Goal: Information Seeking & Learning: Find specific page/section

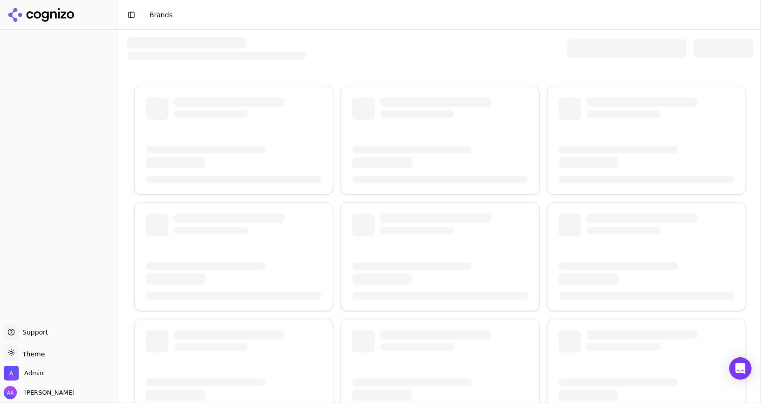
click at [591, 43] on div at bounding box center [626, 48] width 119 height 19
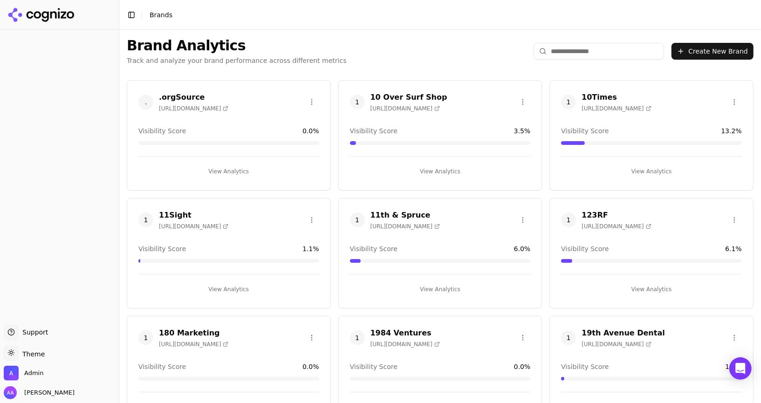
click at [572, 52] on input "search" at bounding box center [598, 51] width 130 height 17
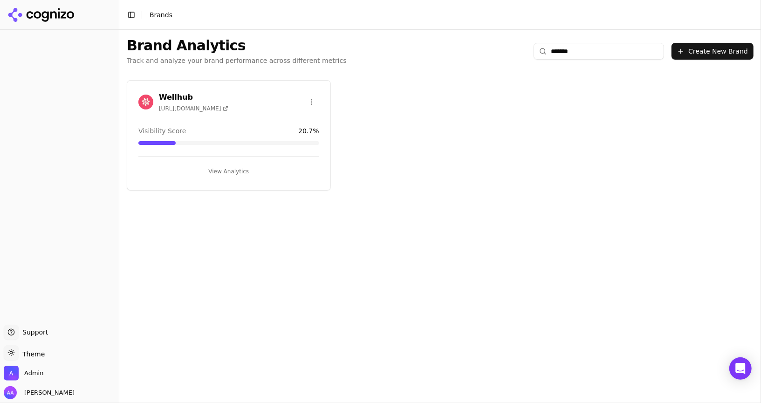
type input "*******"
click at [146, 102] on img at bounding box center [145, 102] width 15 height 15
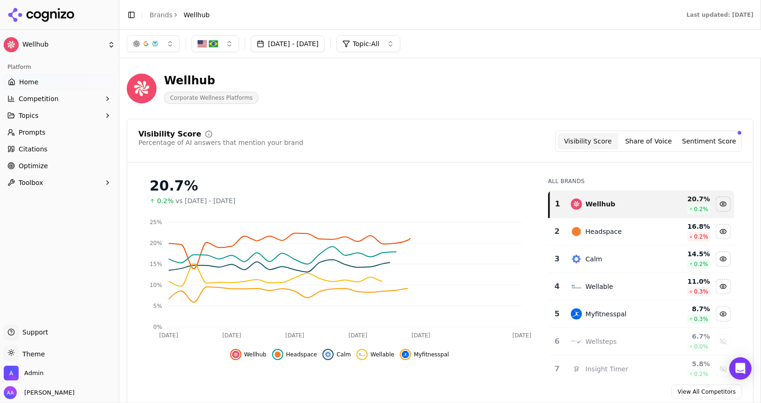
click at [38, 137] on link "Prompts" at bounding box center [59, 132] width 111 height 15
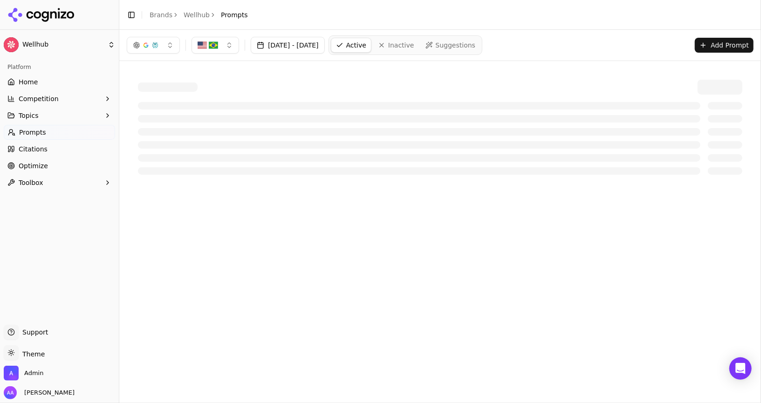
click at [443, 85] on div at bounding box center [440, 87] width 604 height 15
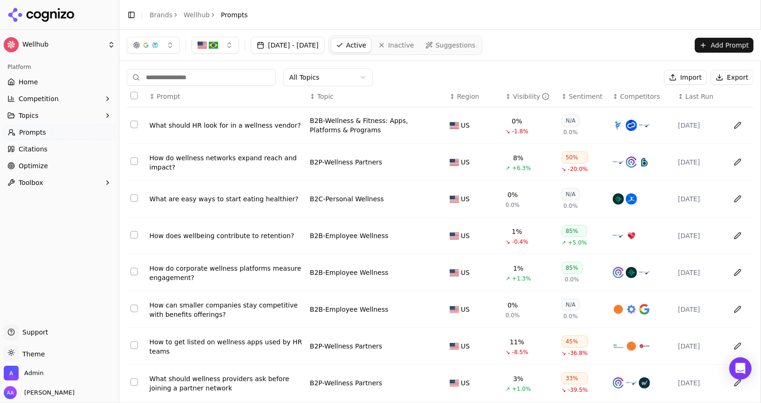
click at [518, 97] on div "Visibility" at bounding box center [531, 96] width 37 height 9
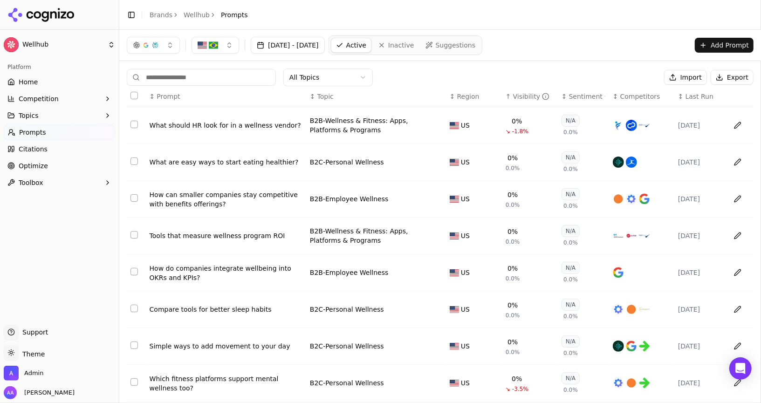
click at [518, 97] on div "Visibility" at bounding box center [531, 96] width 37 height 9
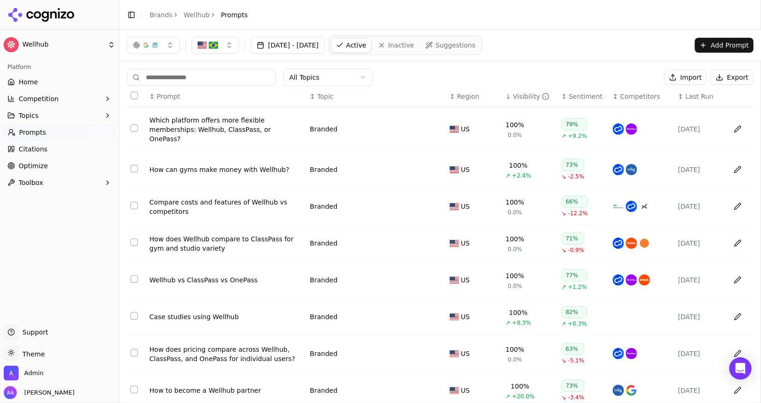
click at [518, 97] on div "Visibility" at bounding box center [531, 96] width 37 height 9
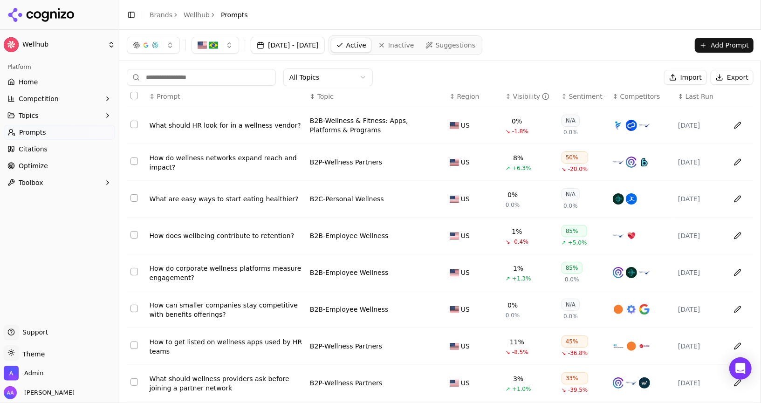
click at [518, 97] on div "Visibility" at bounding box center [531, 96] width 37 height 9
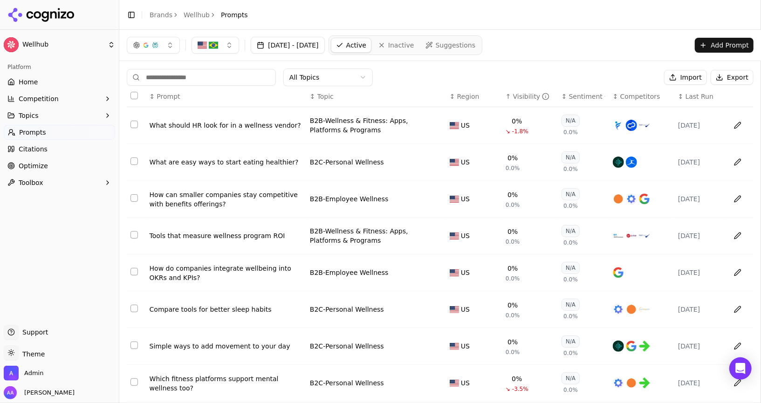
click at [518, 97] on div "Visibility" at bounding box center [531, 96] width 37 height 9
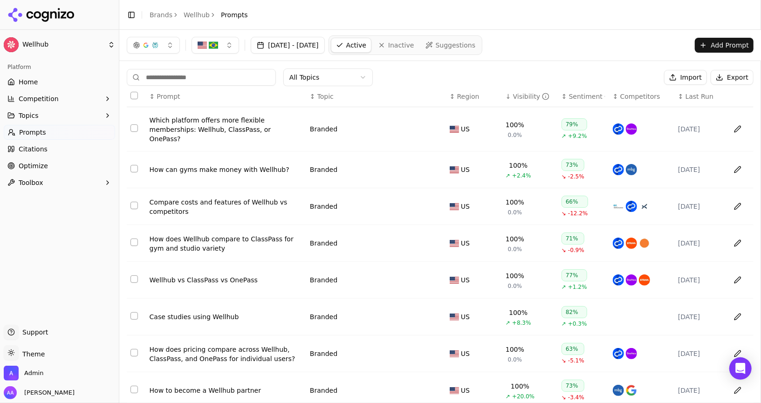
click at [522, 96] on div "Visibility" at bounding box center [531, 96] width 37 height 9
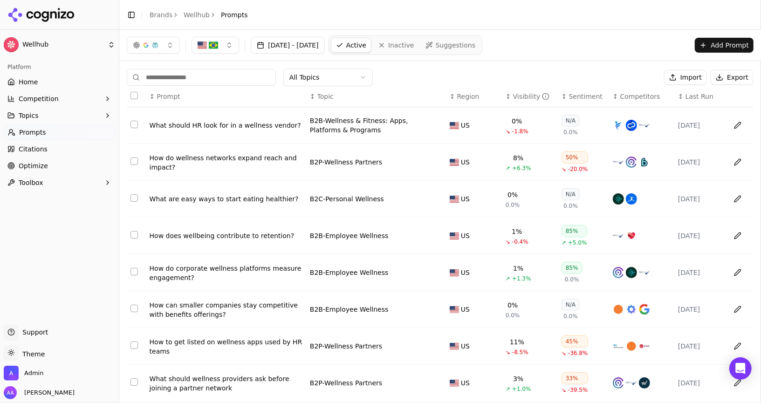
click at [522, 96] on div "Visibility" at bounding box center [531, 96] width 37 height 9
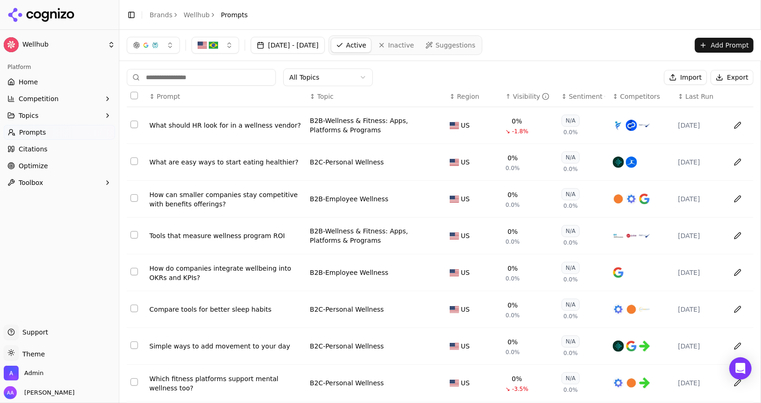
click at [522, 96] on div "Visibility" at bounding box center [531, 96] width 37 height 9
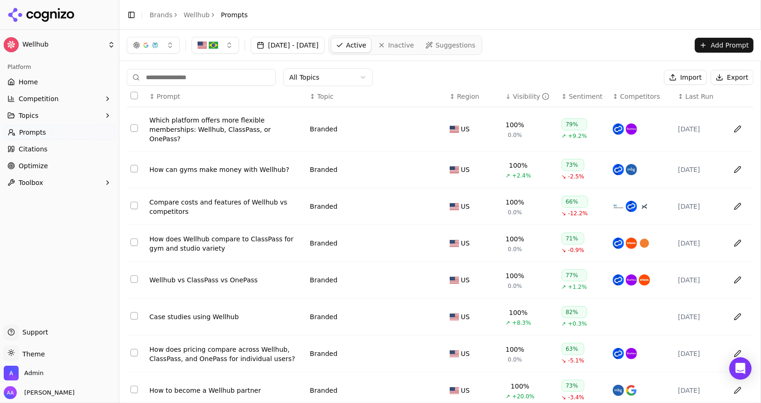
click at [522, 95] on div "Visibility" at bounding box center [531, 96] width 37 height 9
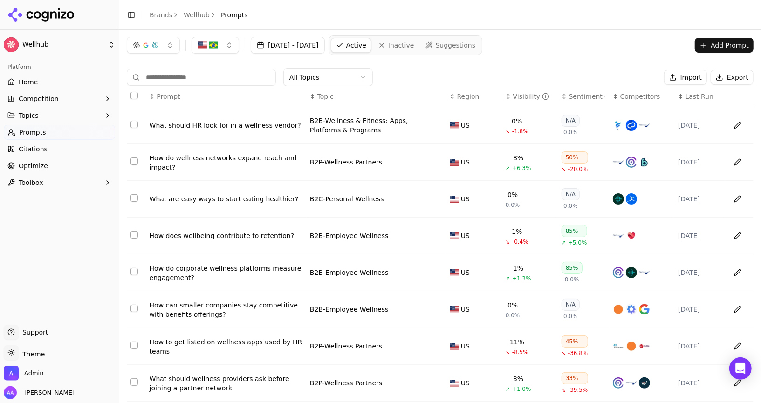
click at [522, 95] on div "Visibility" at bounding box center [531, 96] width 37 height 9
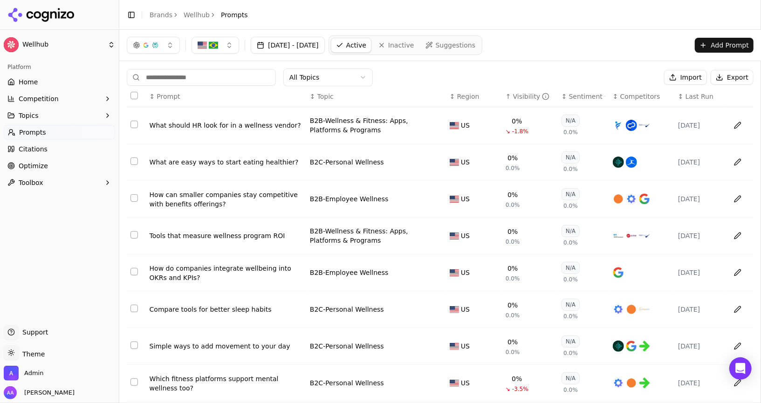
click at [522, 95] on div "Visibility" at bounding box center [531, 96] width 37 height 9
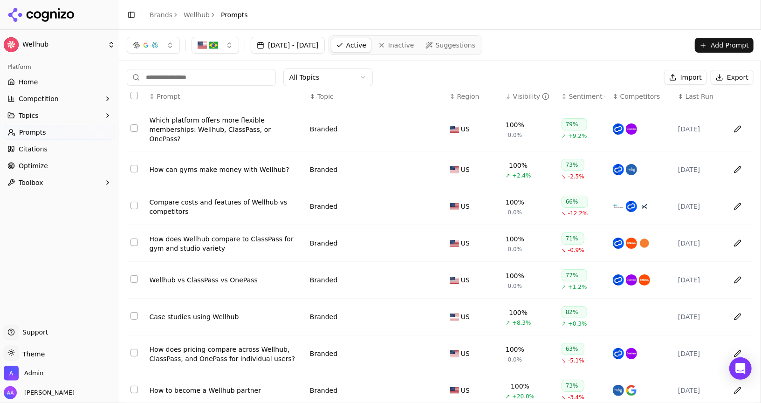
click at [522, 95] on div "Visibility" at bounding box center [531, 96] width 37 height 9
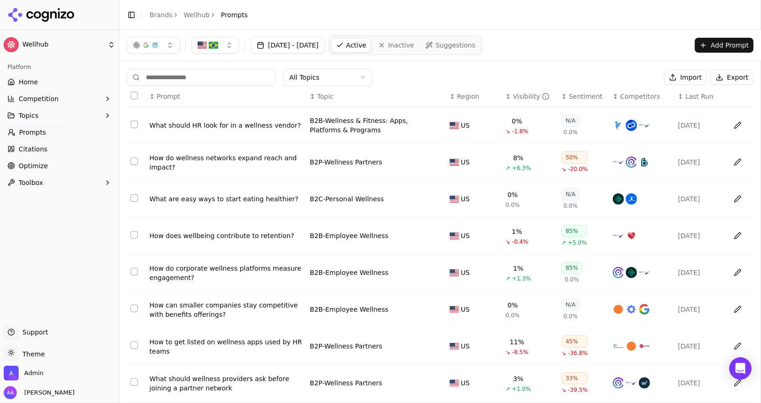
click at [214, 127] on div "What should HR look for in a wellness vendor?" at bounding box center [226, 125] width 153 height 9
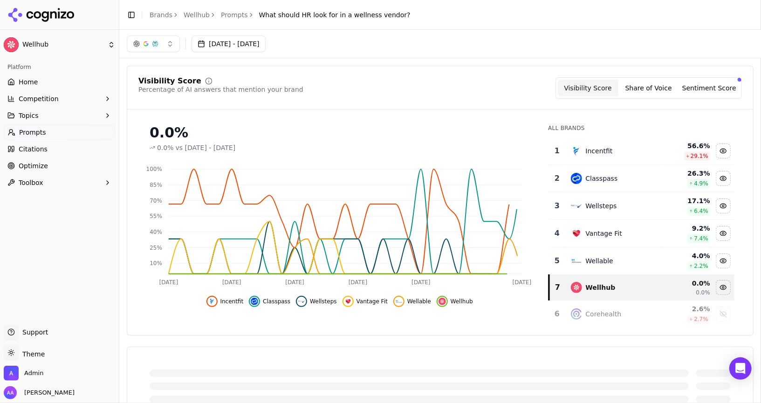
click at [232, 19] on link "Prompts" at bounding box center [234, 14] width 27 height 9
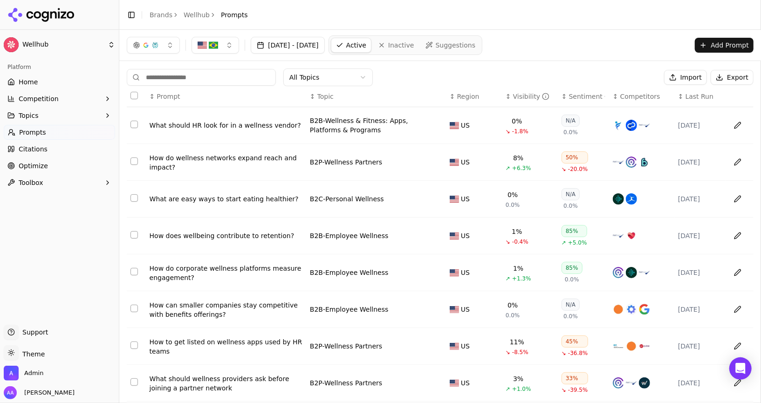
click at [685, 99] on span "Last Run" at bounding box center [699, 96] width 28 height 9
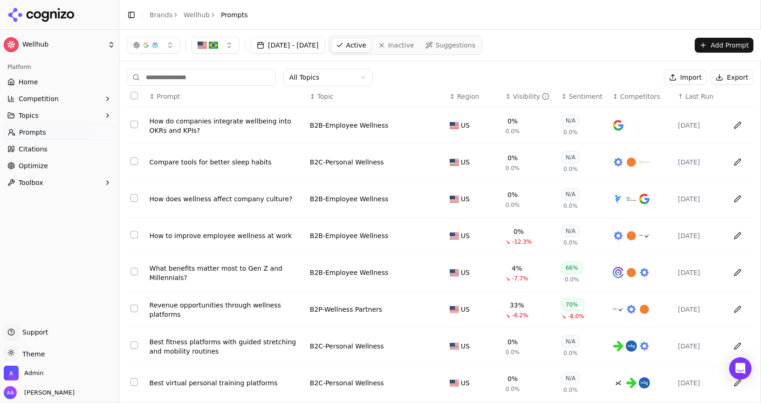
click at [685, 99] on span "Last Run" at bounding box center [699, 96] width 28 height 9
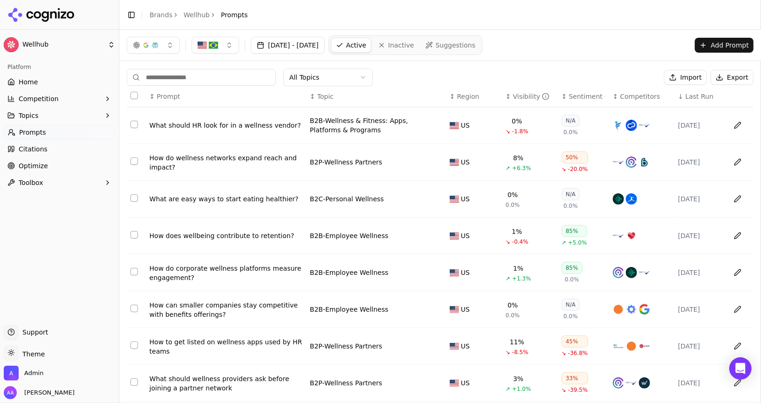
click at [252, 122] on div "What should HR look for in a wellness vendor?" at bounding box center [226, 125] width 153 height 9
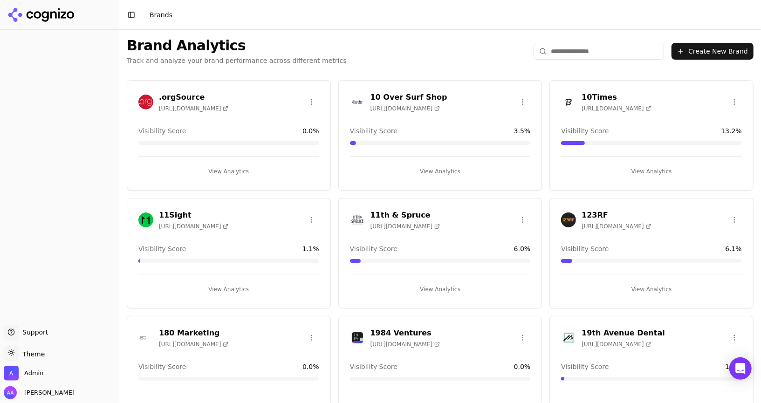
click at [589, 47] on input "search" at bounding box center [598, 51] width 130 height 17
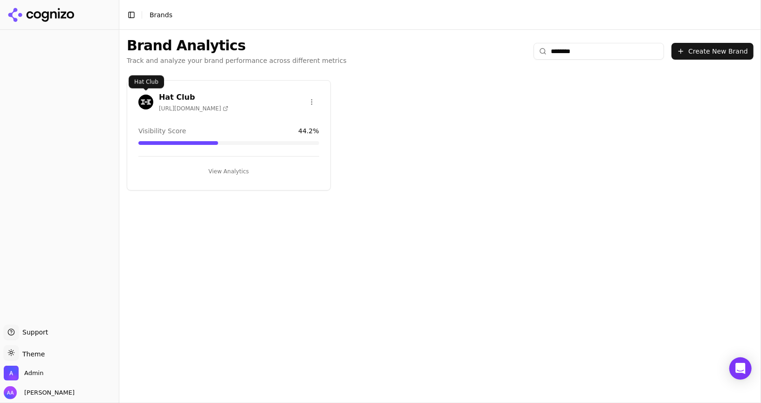
type input "********"
click at [140, 104] on img at bounding box center [145, 102] width 15 height 15
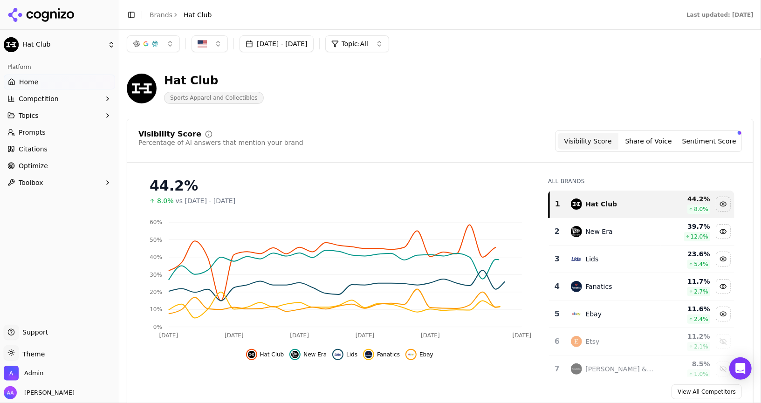
click at [72, 139] on link "Prompts" at bounding box center [59, 132] width 111 height 15
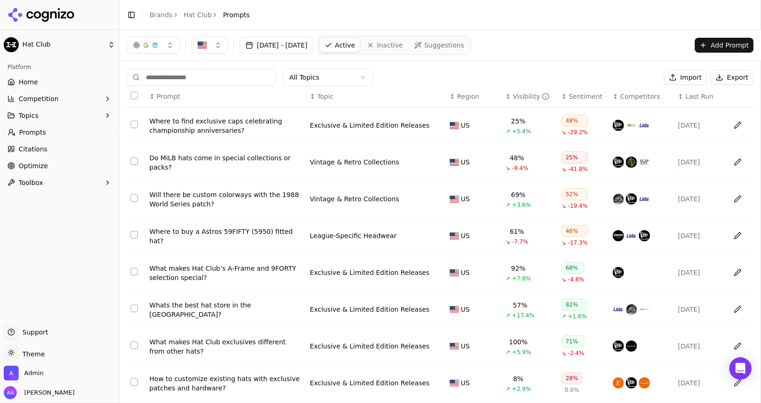
click at [697, 97] on span "Last Run" at bounding box center [699, 96] width 28 height 9
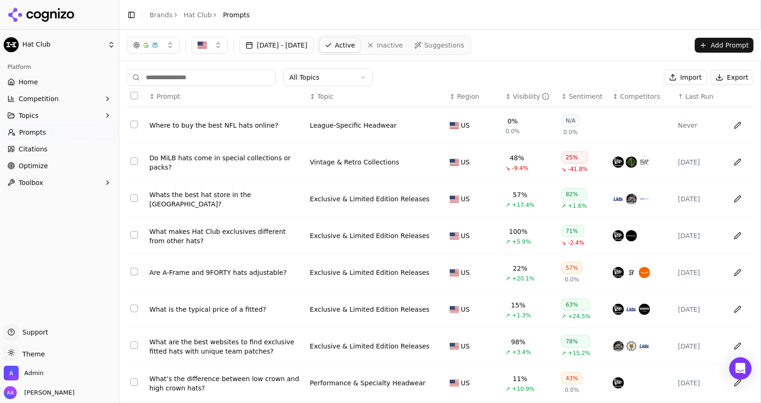
click at [697, 97] on span "Last Run" at bounding box center [699, 96] width 28 height 9
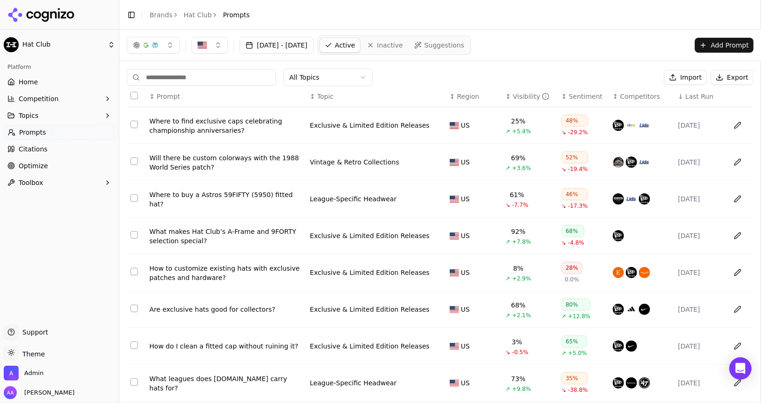
click at [697, 97] on span "Last Run" at bounding box center [699, 96] width 28 height 9
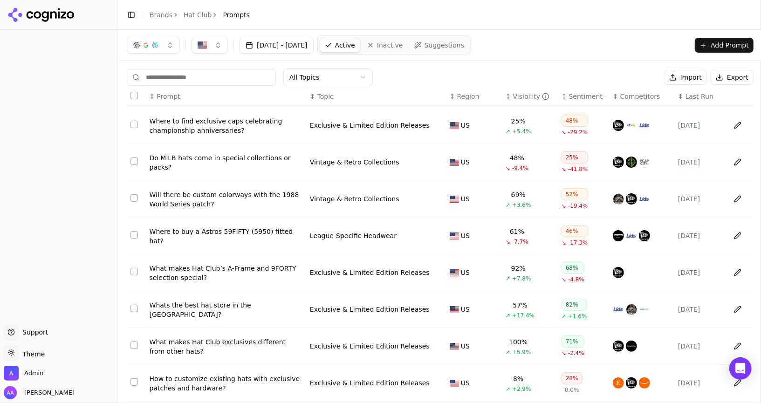
click at [570, 98] on div "Sentiment" at bounding box center [587, 96] width 36 height 9
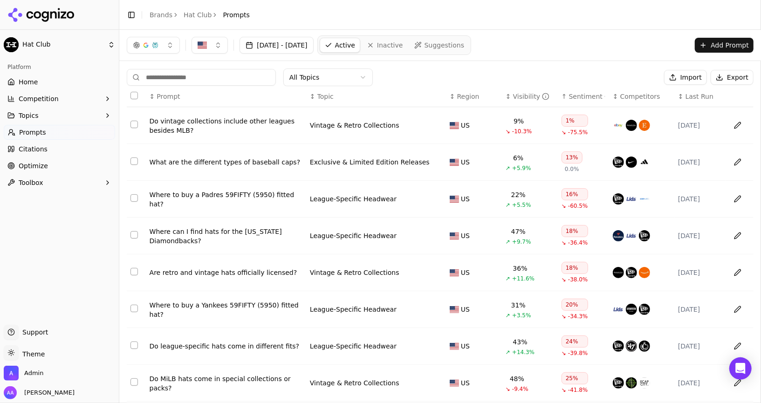
click at [229, 119] on div "Do vintage collections include other leagues besides MLB?" at bounding box center [226, 125] width 153 height 19
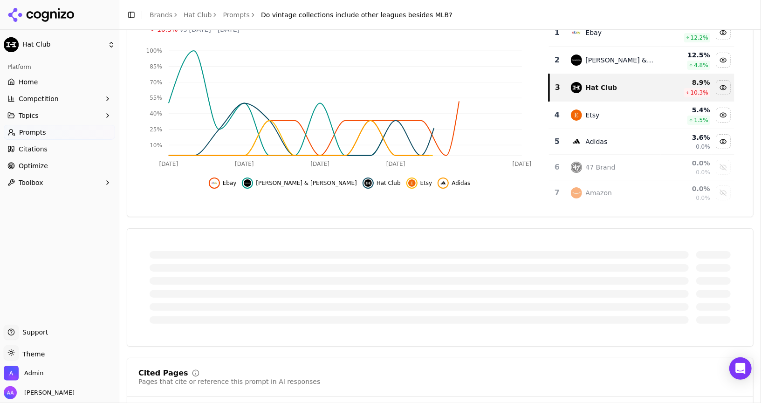
scroll to position [121, 0]
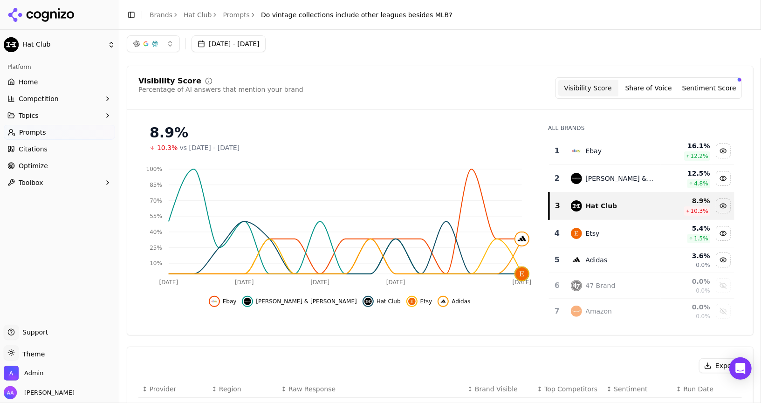
click at [238, 14] on link "Prompts" at bounding box center [236, 14] width 27 height 9
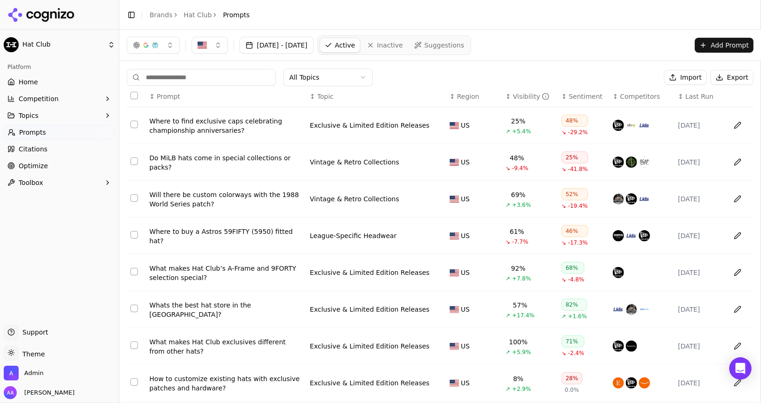
click at [695, 95] on span "Last Run" at bounding box center [699, 96] width 28 height 9
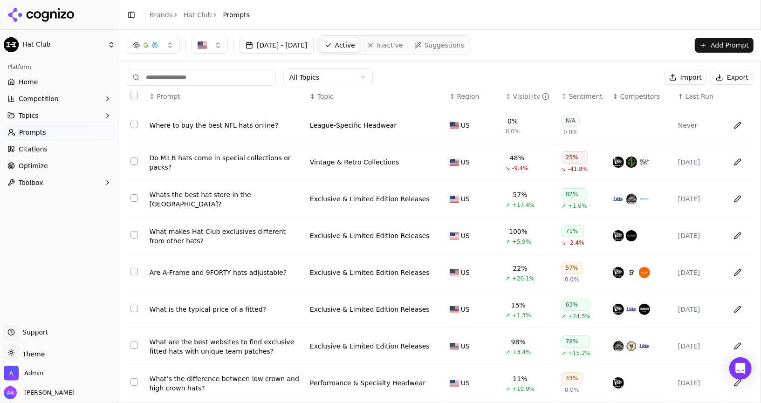
click at [695, 95] on span "Last Run" at bounding box center [699, 96] width 28 height 9
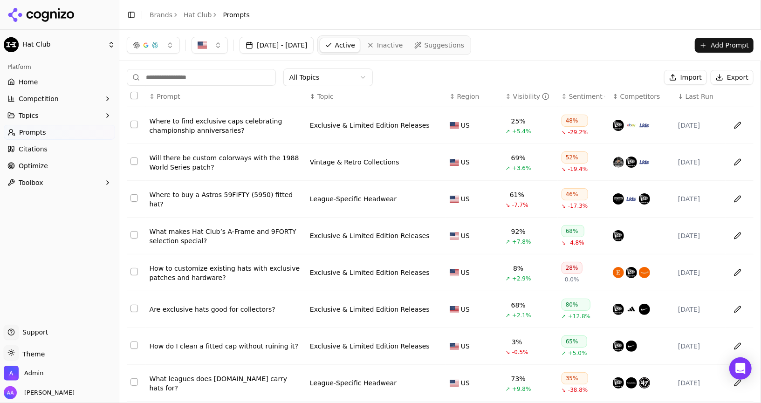
click at [695, 95] on span "Last Run" at bounding box center [699, 96] width 28 height 9
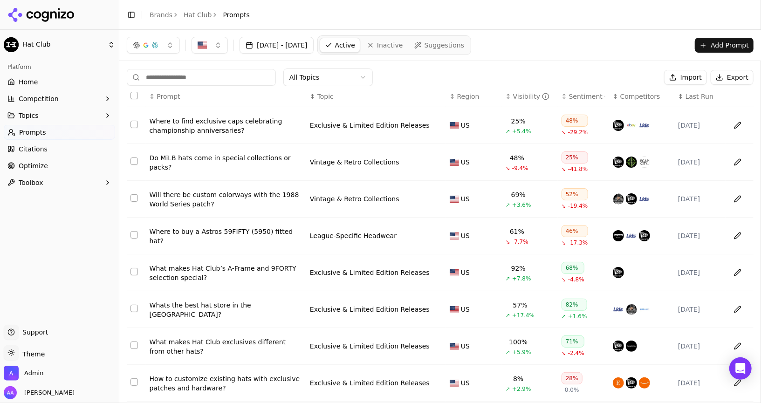
click at [695, 95] on span "Last Run" at bounding box center [699, 96] width 28 height 9
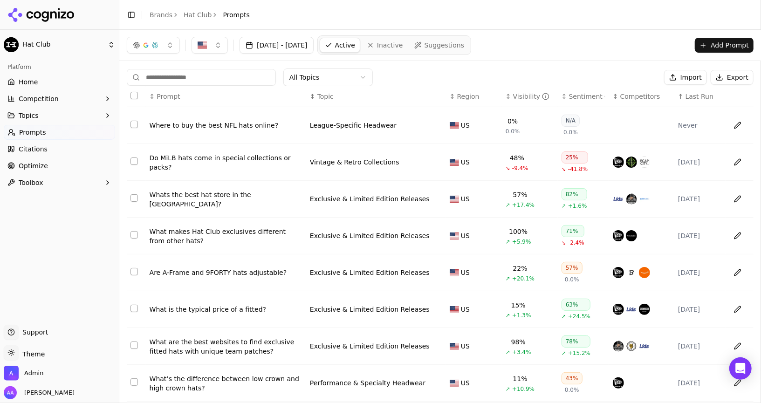
click at [207, 129] on div "Where to buy the best NFL hats online?" at bounding box center [226, 125] width 153 height 9
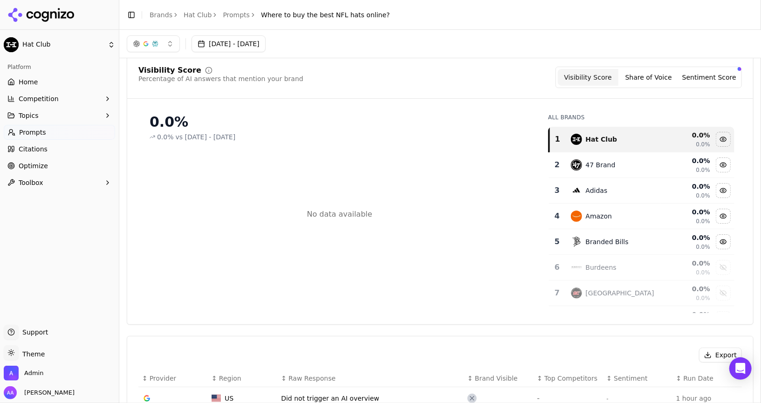
scroll to position [2, 0]
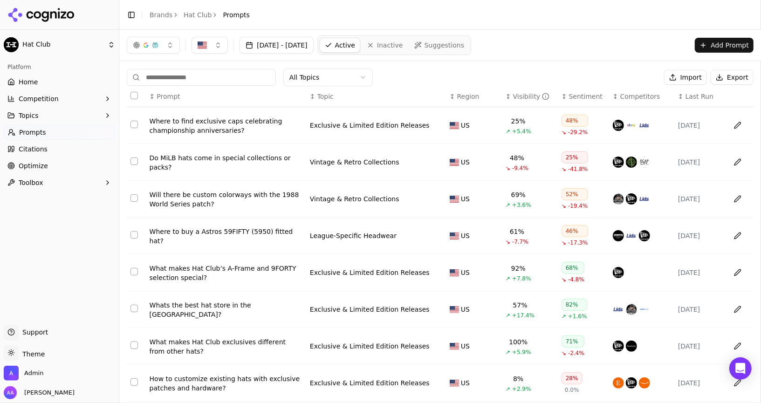
click at [697, 92] on span "Last Run" at bounding box center [699, 96] width 28 height 9
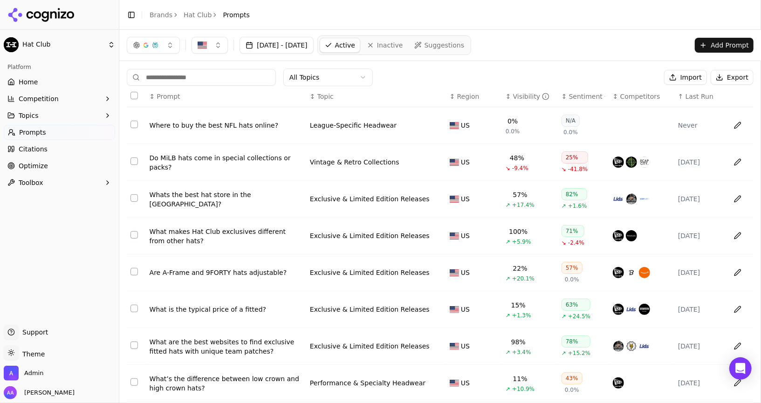
click at [213, 82] on input at bounding box center [201, 77] width 149 height 17
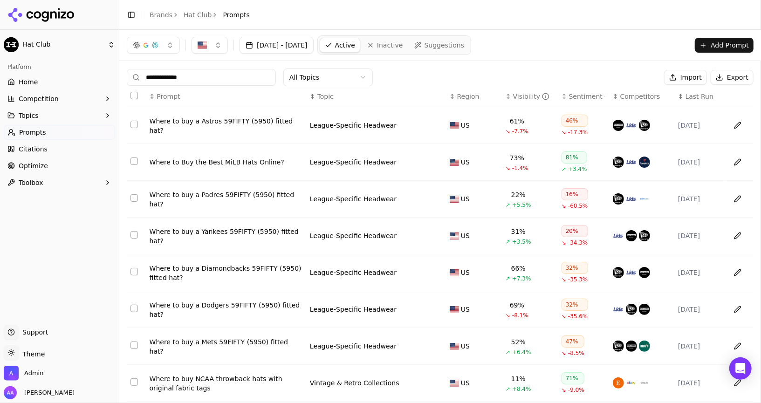
type input "**********"
click at [194, 160] on div "Where to Buy the Best MiLB Hats Online?" at bounding box center [226, 161] width 153 height 9
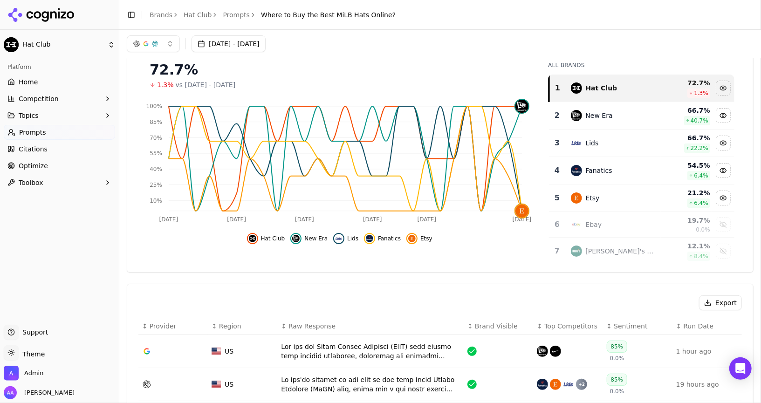
scroll to position [66, 0]
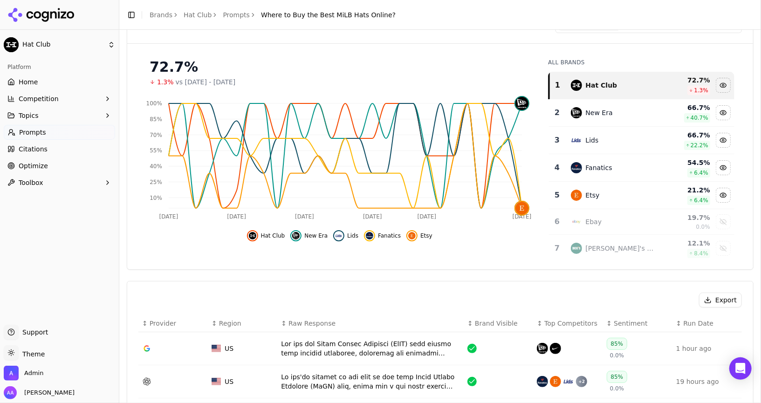
click at [64, 78] on link "Home" at bounding box center [59, 82] width 111 height 15
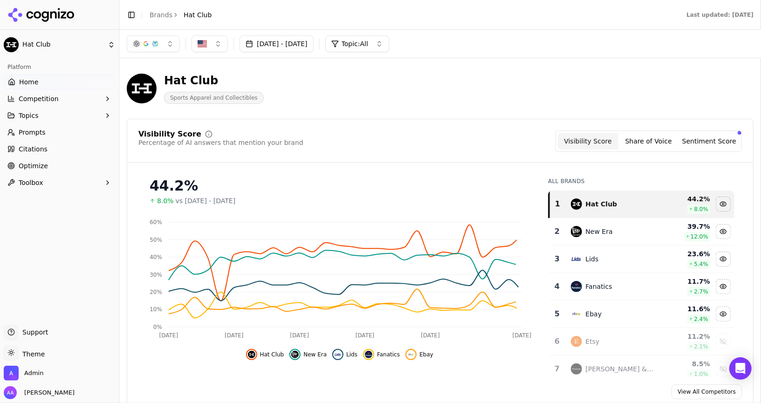
click at [76, 133] on link "Prompts" at bounding box center [59, 132] width 111 height 15
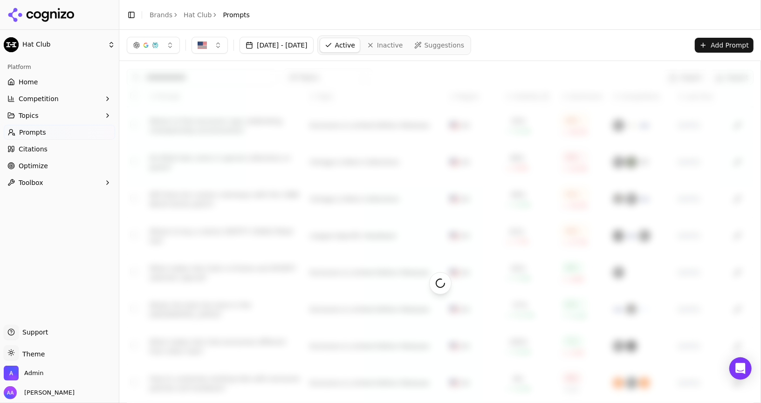
click at [67, 86] on link "Home" at bounding box center [59, 82] width 111 height 15
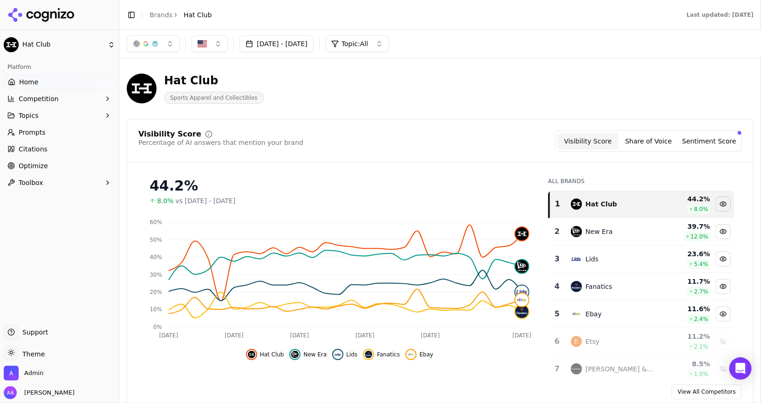
click at [72, 136] on link "Prompts" at bounding box center [59, 132] width 111 height 15
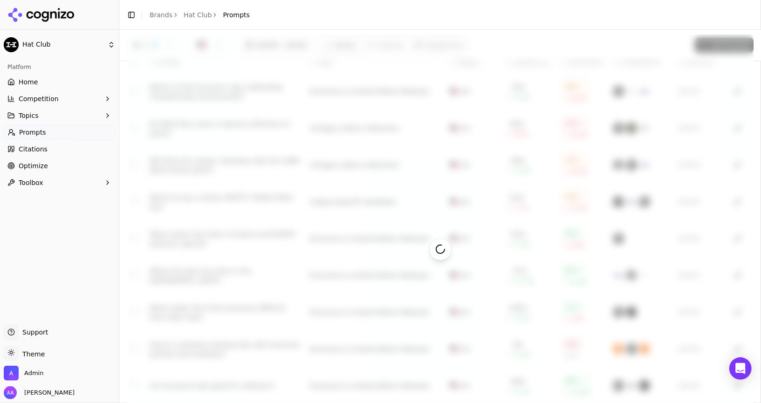
scroll to position [35, 0]
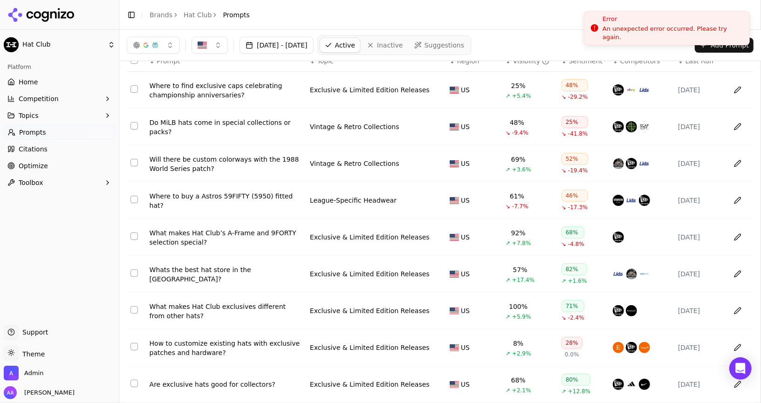
drag, startPoint x: 667, startPoint y: 21, endPoint x: 656, endPoint y: -22, distance: 44.2
click at [656, 14] on div "Error" at bounding box center [671, 18] width 139 height 9
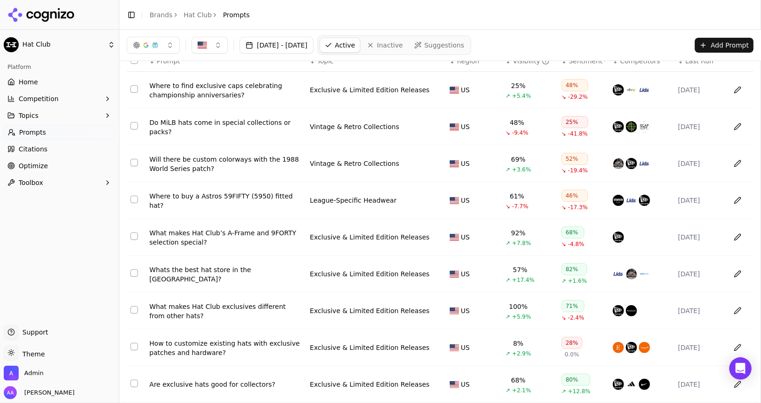
scroll to position [0, 0]
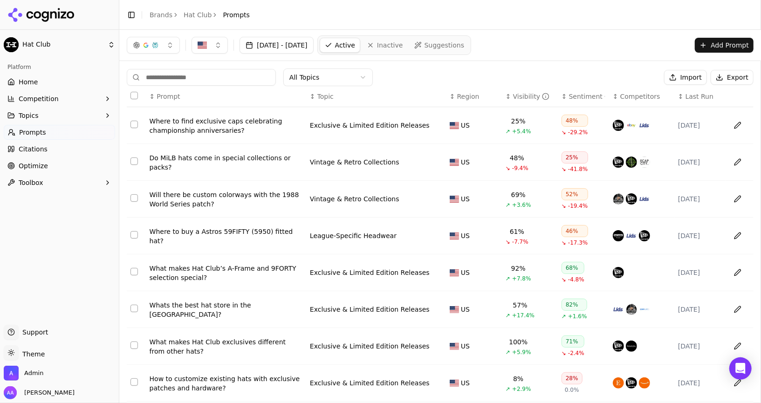
click at [564, 5] on header "Toggle Sidebar Brands Hat Club Prompts" at bounding box center [439, 15] width 641 height 30
